Goal: Information Seeking & Learning: Learn about a topic

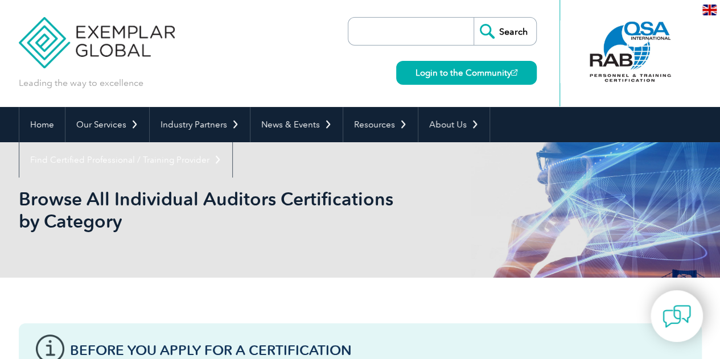
click at [384, 43] on input "search" at bounding box center [414, 31] width 120 height 27
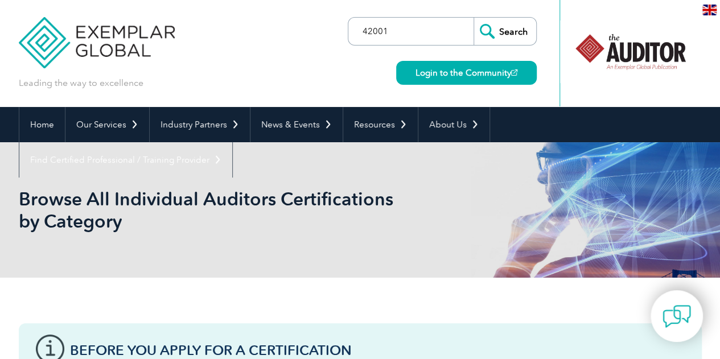
type input "42001"
click at [474, 18] on input "Search" at bounding box center [505, 31] width 63 height 27
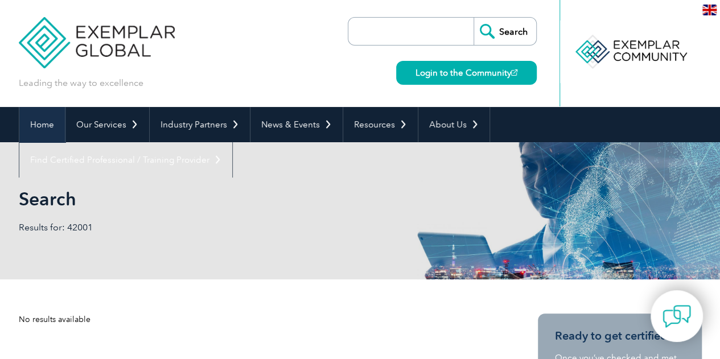
click at [30, 120] on link "Home" at bounding box center [42, 124] width 46 height 35
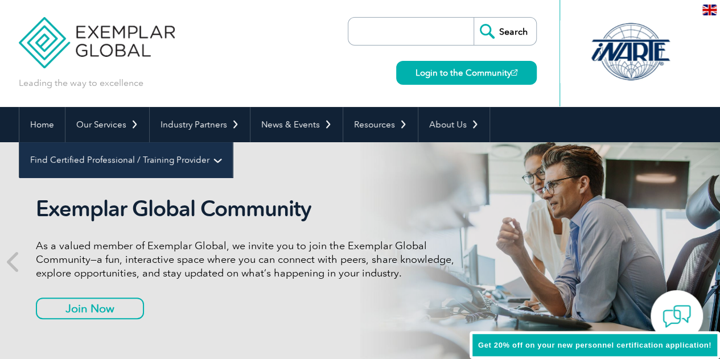
click at [232, 142] on link "Find Certified Professional / Training Provider" at bounding box center [125, 159] width 213 height 35
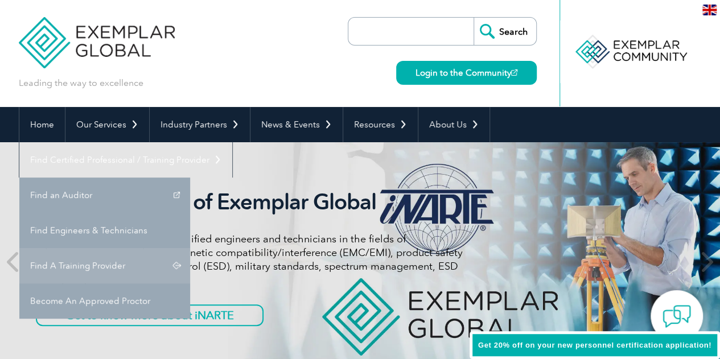
click at [190, 248] on link "Find A Training Provider" at bounding box center [104, 265] width 171 height 35
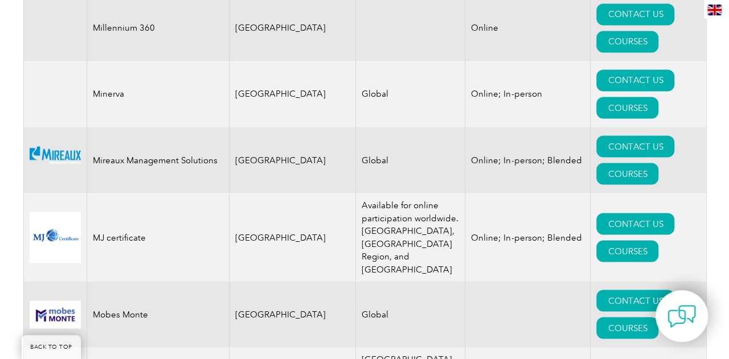
scroll to position [11785, 0]
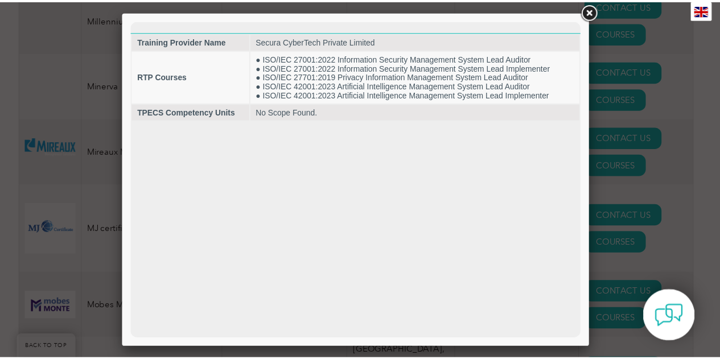
scroll to position [0, 0]
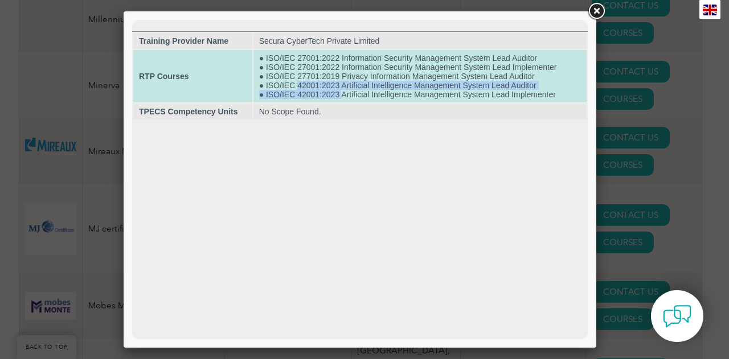
drag, startPoint x: 296, startPoint y: 84, endPoint x: 343, endPoint y: 92, distance: 48.0
click at [343, 92] on td "● ISO/IEC 27001:2022 Information Security Management System Lead Auditor ● ISO/…" at bounding box center [419, 76] width 333 height 52
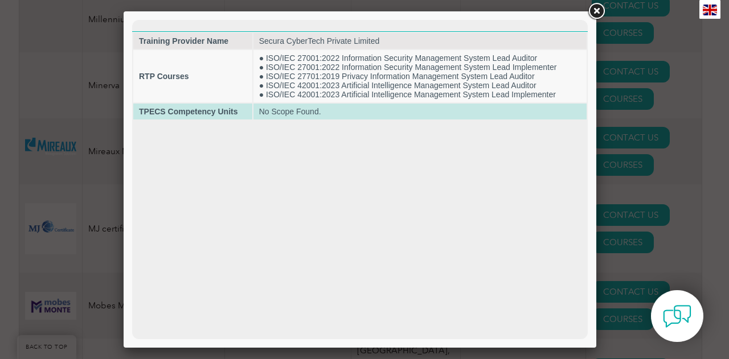
click at [343, 104] on td "No Scope Found." at bounding box center [419, 112] width 333 height 16
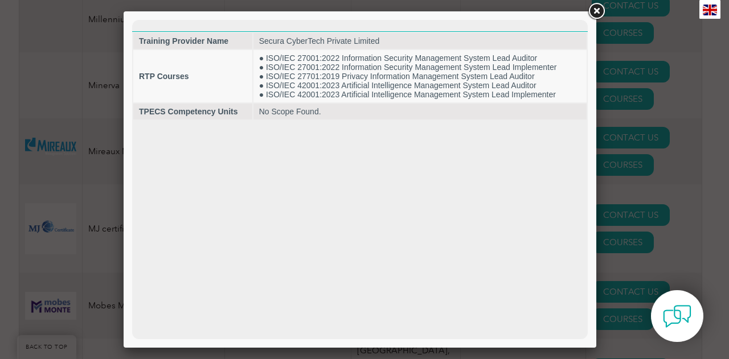
click at [594, 5] on link at bounding box center [596, 11] width 20 height 20
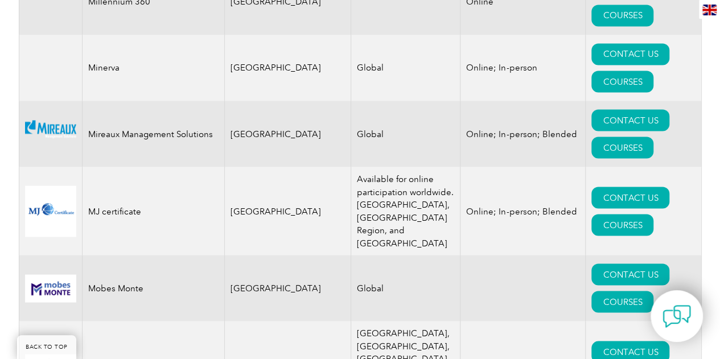
scroll to position [11785, 0]
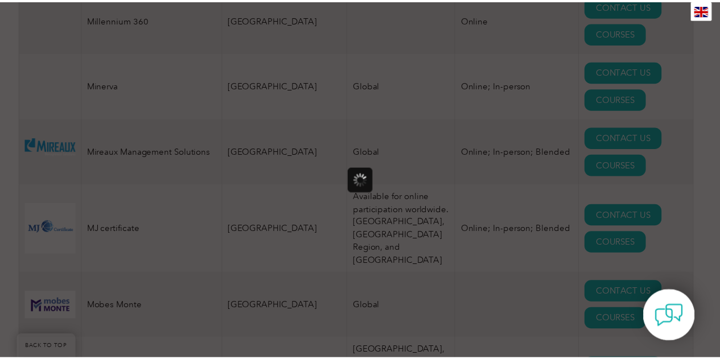
scroll to position [0, 0]
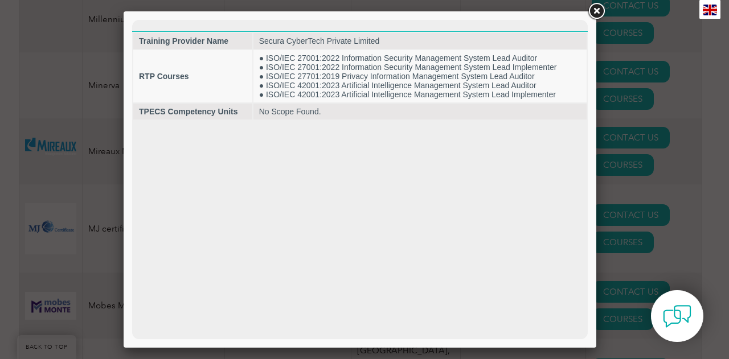
click at [599, 6] on link at bounding box center [596, 11] width 20 height 20
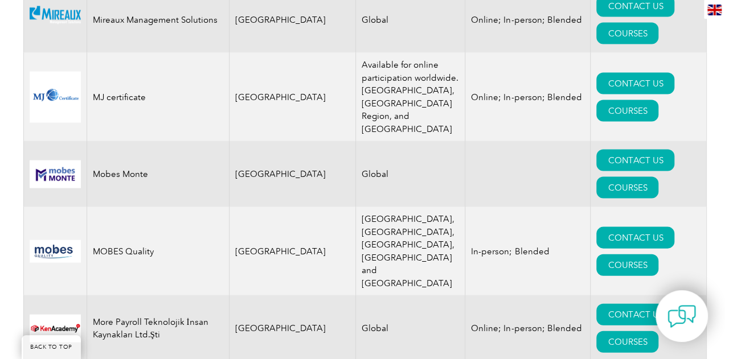
scroll to position [11898, 0]
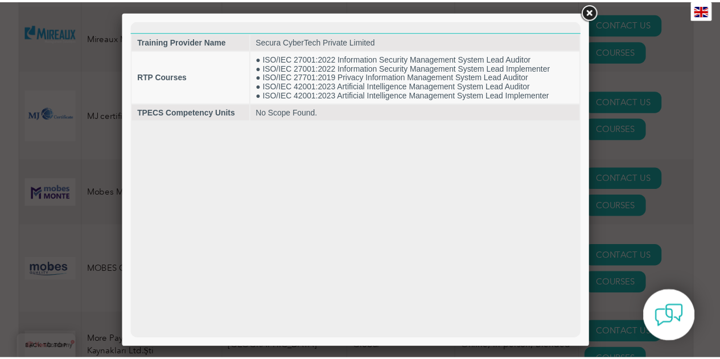
scroll to position [0, 0]
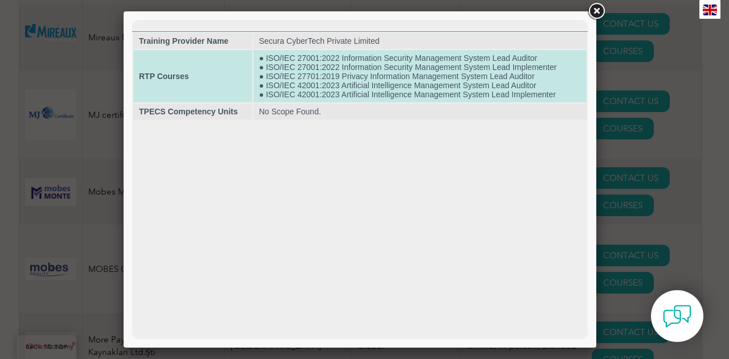
drag, startPoint x: 499, startPoint y: 35, endPoint x: 364, endPoint y: 60, distance: 136.7
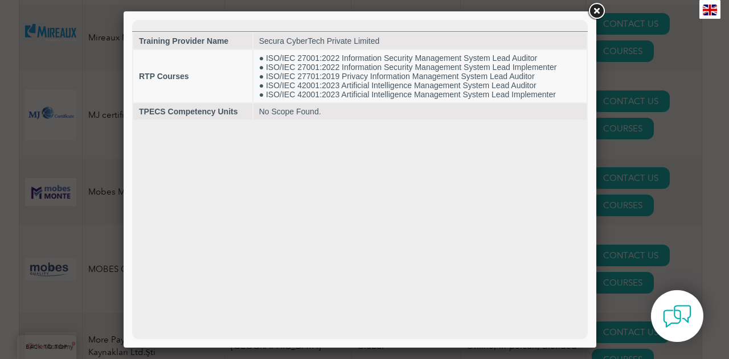
click at [507, 121] on html "Training Provider Name Secura CyberTech Private Limited RTP Courses ● ISO/IEC 2…" at bounding box center [359, 70] width 455 height 101
click at [598, 11] on link at bounding box center [596, 11] width 20 height 20
